Goal: Browse casually: Explore the website without a specific task or goal

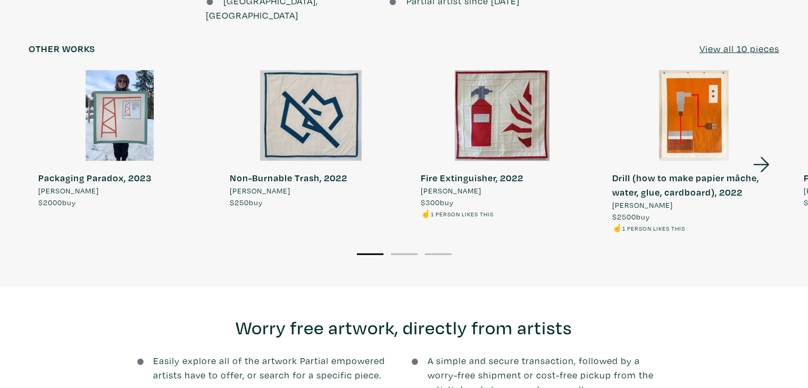
scroll to position [889, 0]
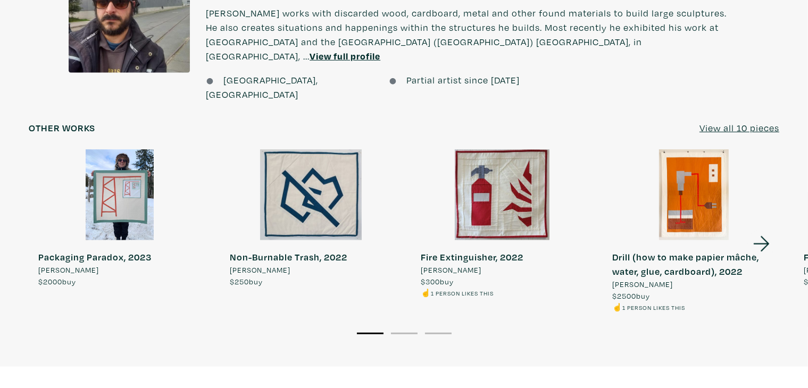
click at [759, 230] on icon at bounding box center [761, 244] width 36 height 29
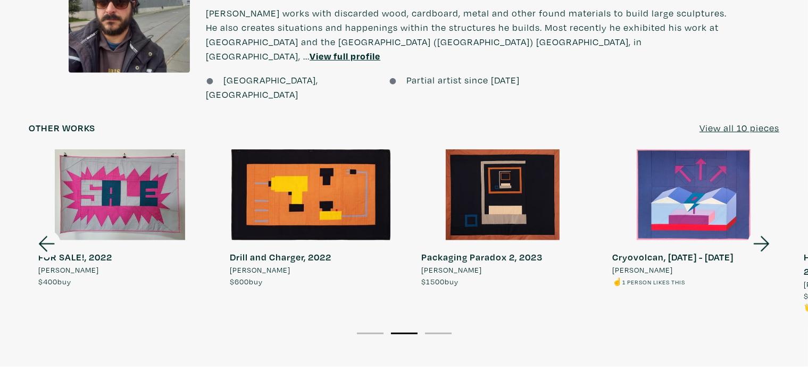
click at [759, 230] on icon at bounding box center [761, 244] width 36 height 29
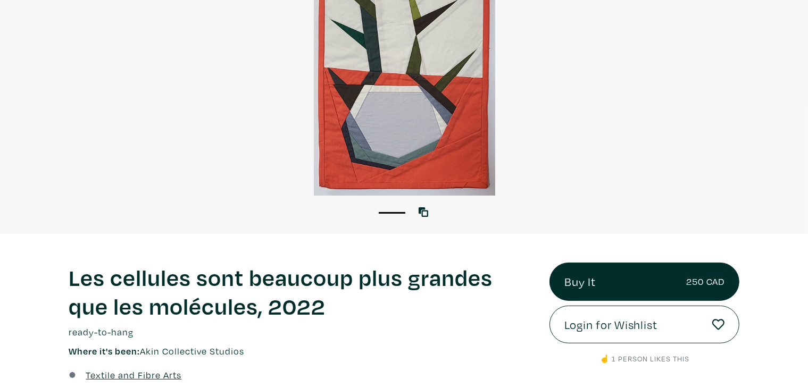
scroll to position [0, 0]
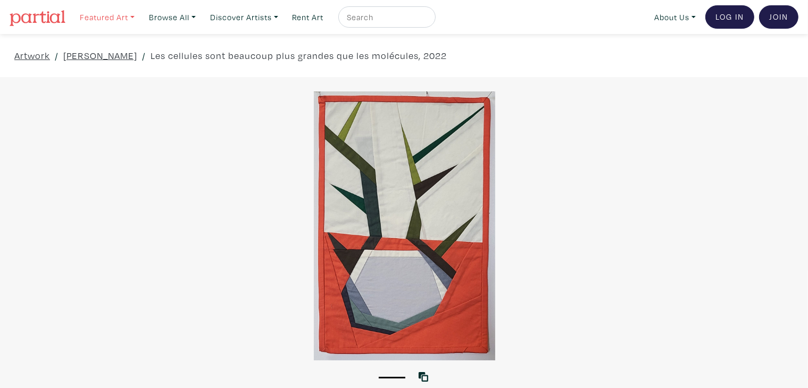
click at [113, 19] on link "Featured Art" at bounding box center [107, 17] width 64 height 22
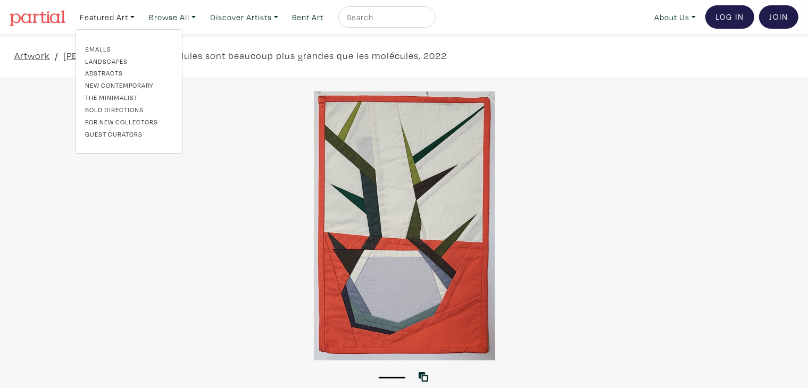
click at [37, 22] on img at bounding box center [38, 18] width 56 height 16
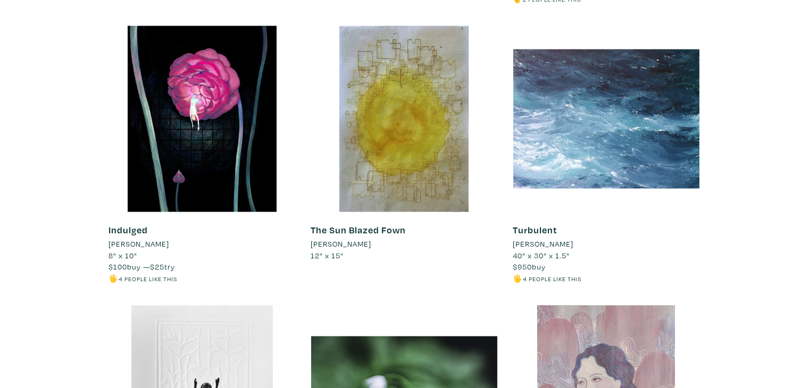
scroll to position [1569, 0]
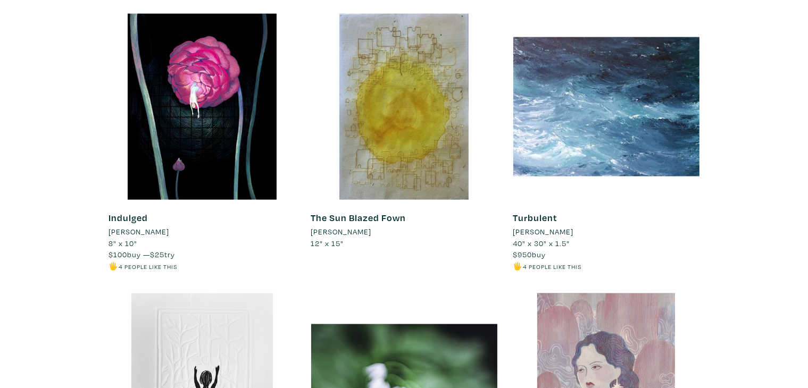
drag, startPoint x: 816, startPoint y: 22, endPoint x: 816, endPoint y: 76, distance: 54.2
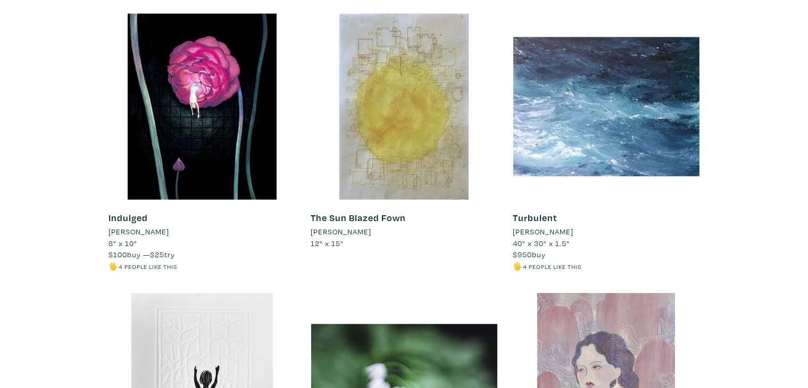
click at [434, 112] on div at bounding box center [404, 107] width 186 height 186
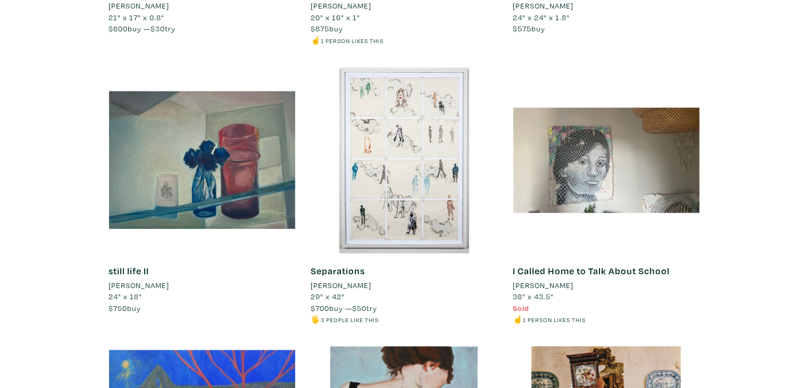
scroll to position [0, 0]
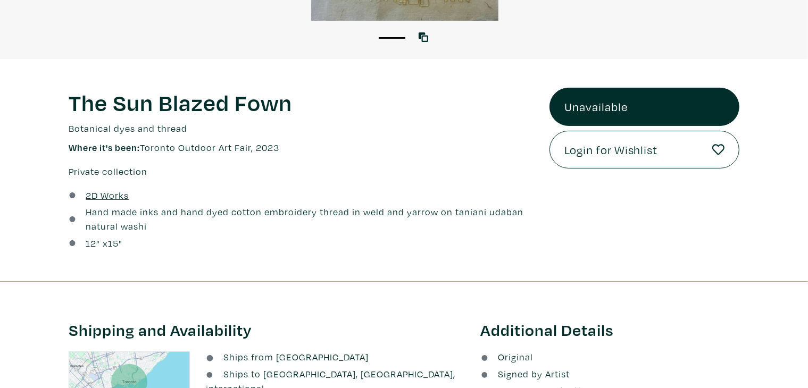
scroll to position [345, 0]
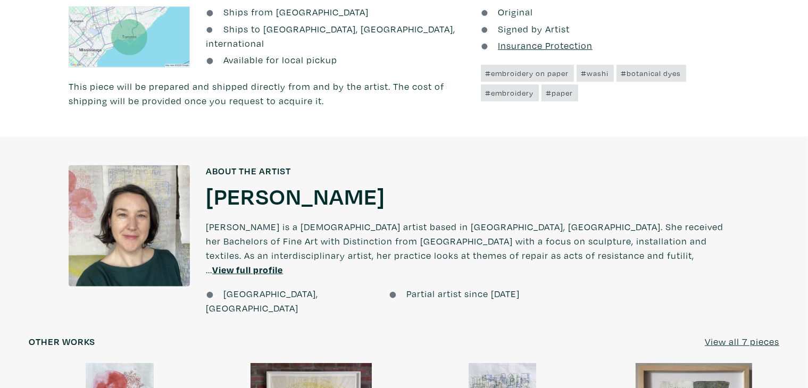
scroll to position [701, 0]
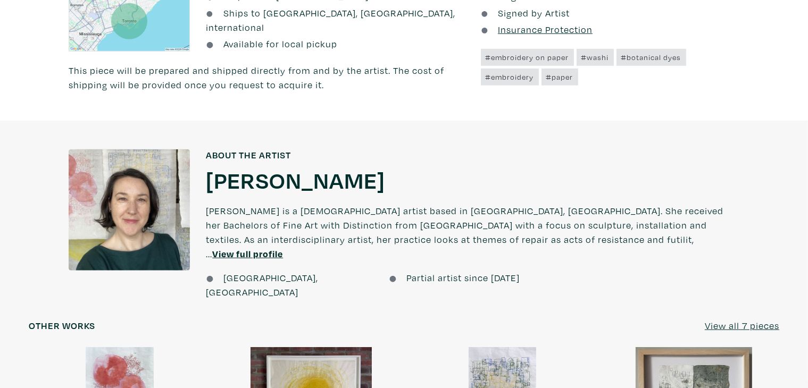
click at [721, 320] on u "View all 7 pieces" at bounding box center [741, 326] width 74 height 12
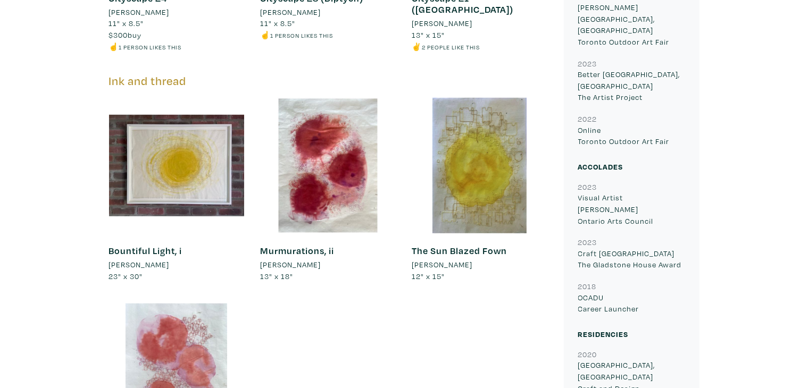
scroll to position [750, 0]
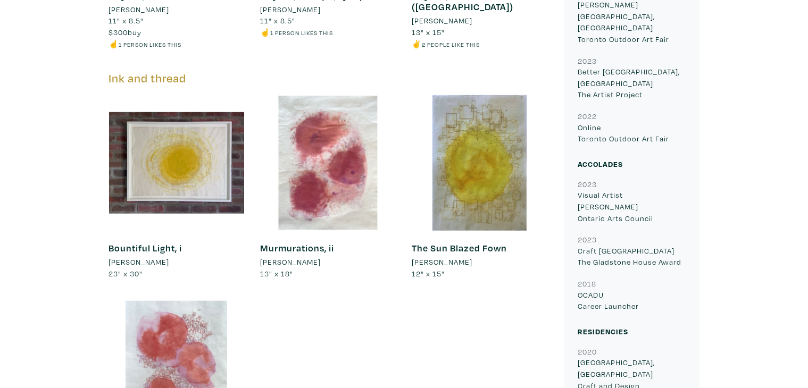
click at [347, 183] on div at bounding box center [328, 163] width 136 height 136
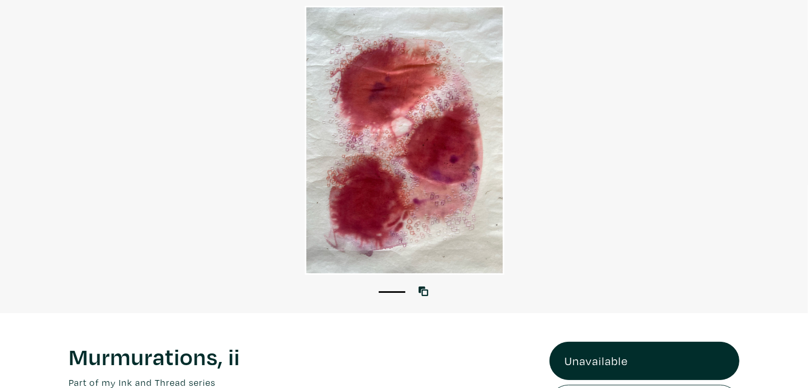
scroll to position [83, 0]
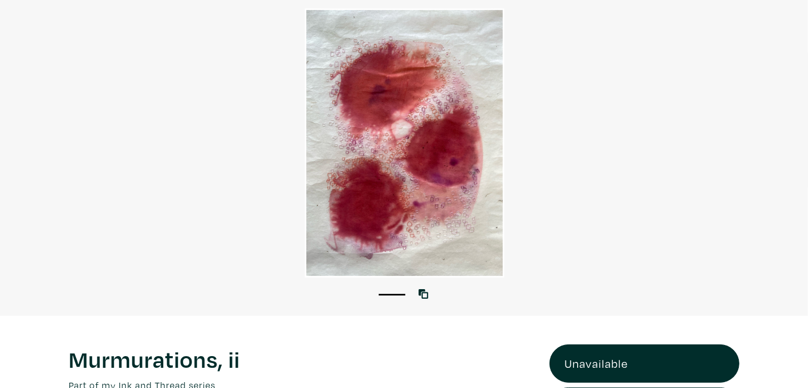
click at [365, 165] on div at bounding box center [405, 143] width 808 height 269
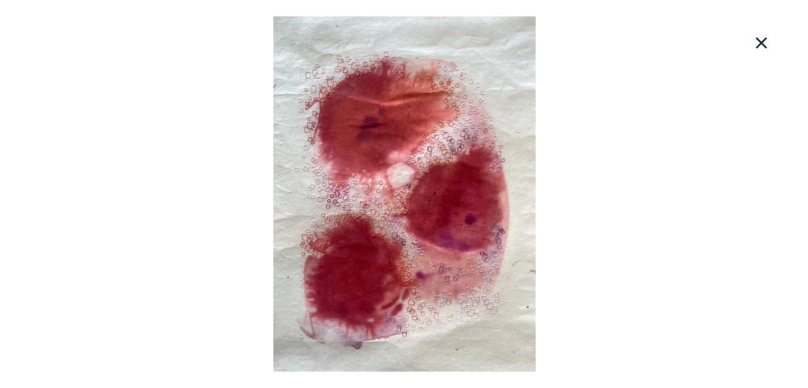
click at [365, 165] on div at bounding box center [405, 193] width 808 height 359
